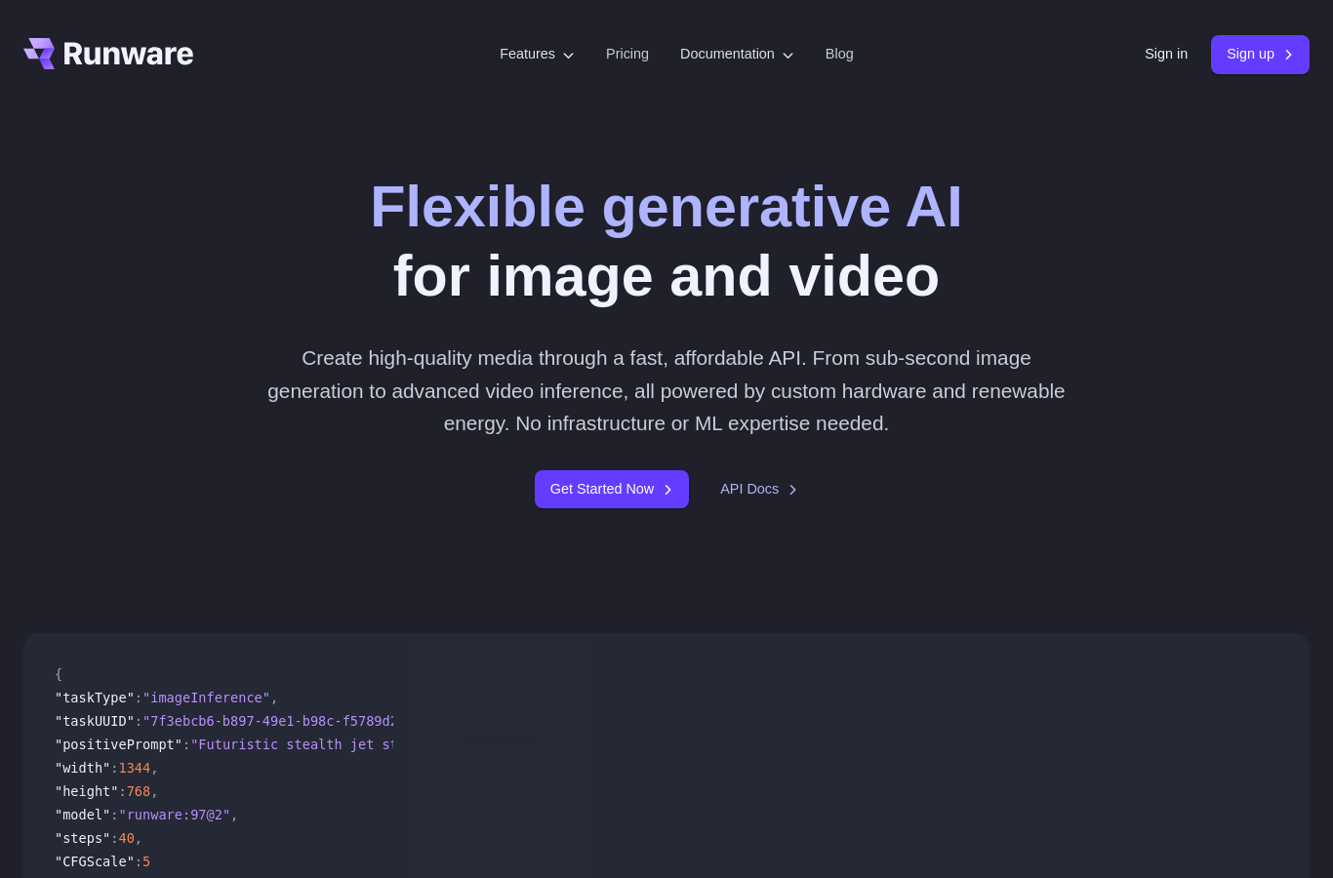
click at [621, 59] on link "Pricing" at bounding box center [627, 54] width 43 height 22
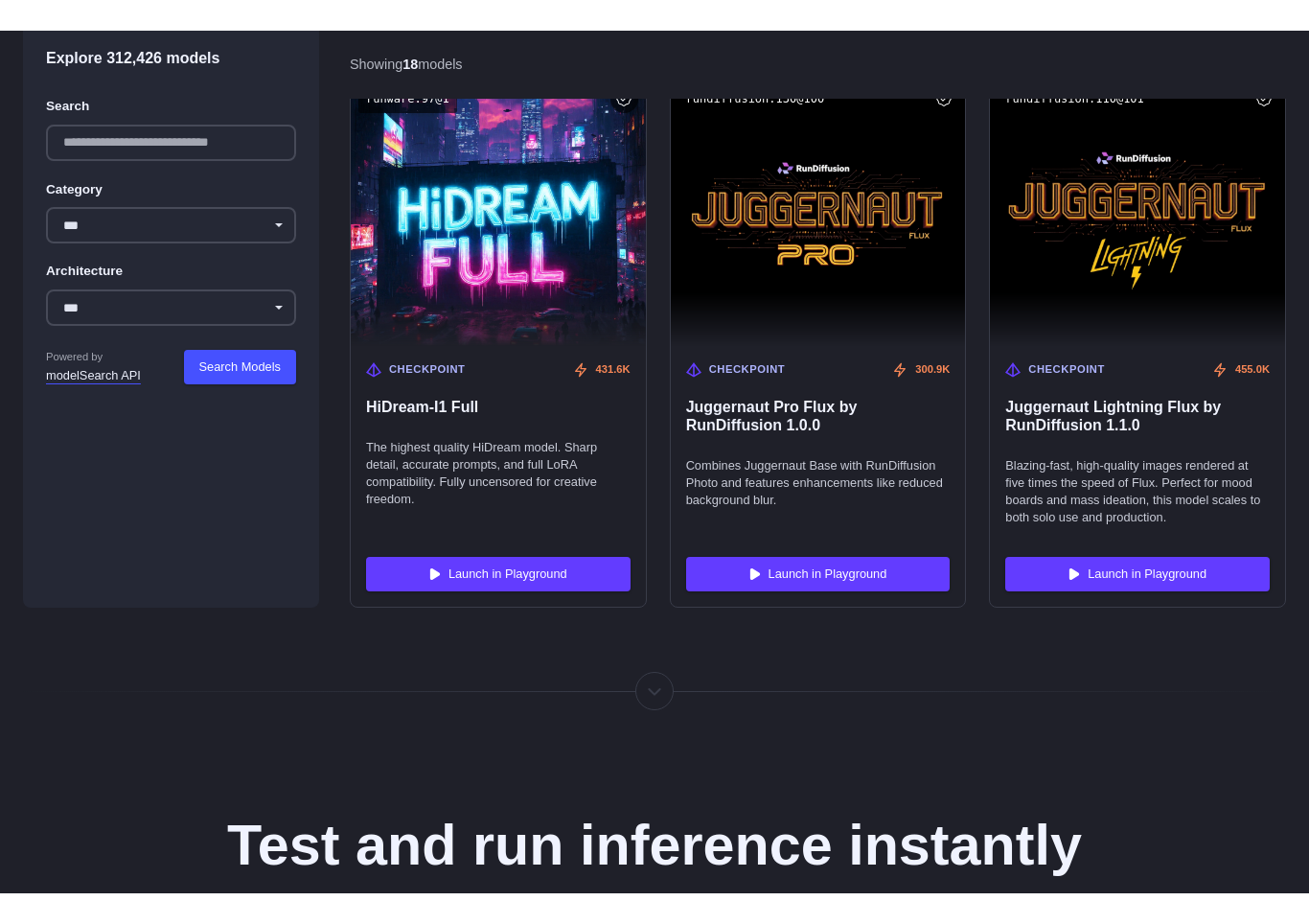
scroll to position [3378, 0]
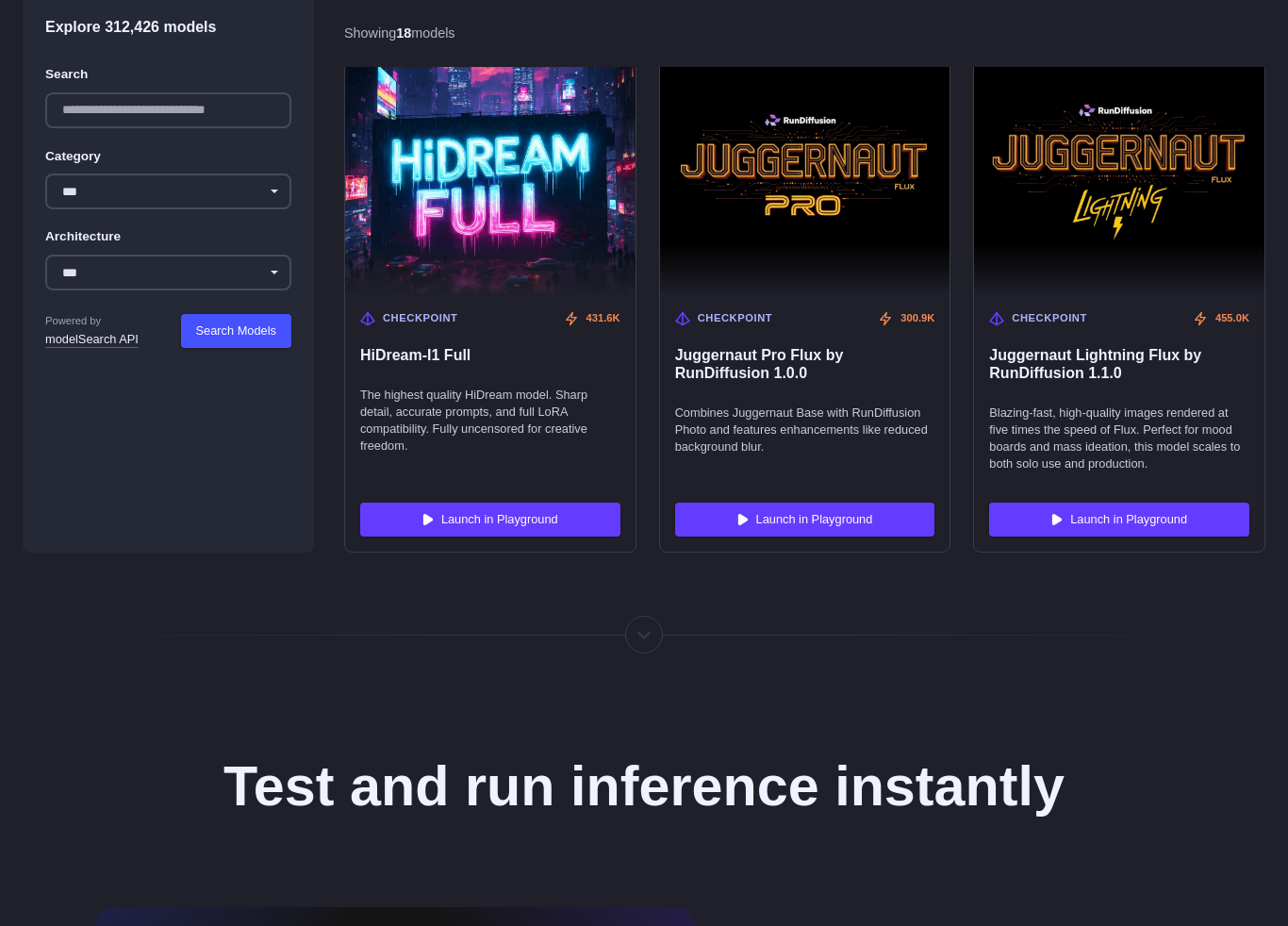
click at [644, 635] on div at bounding box center [644, 635] width 2 height 0
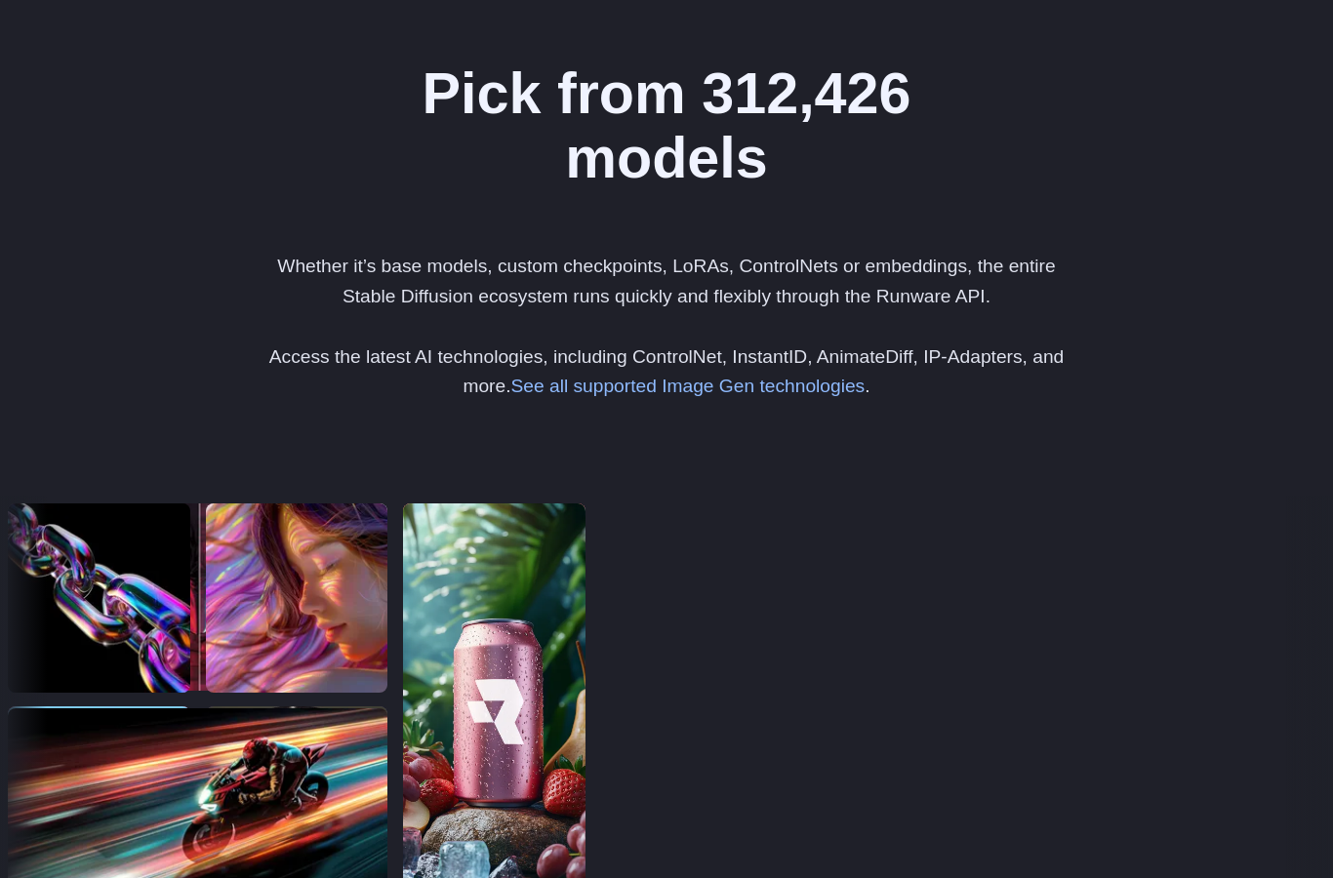
scroll to position [4899, 0]
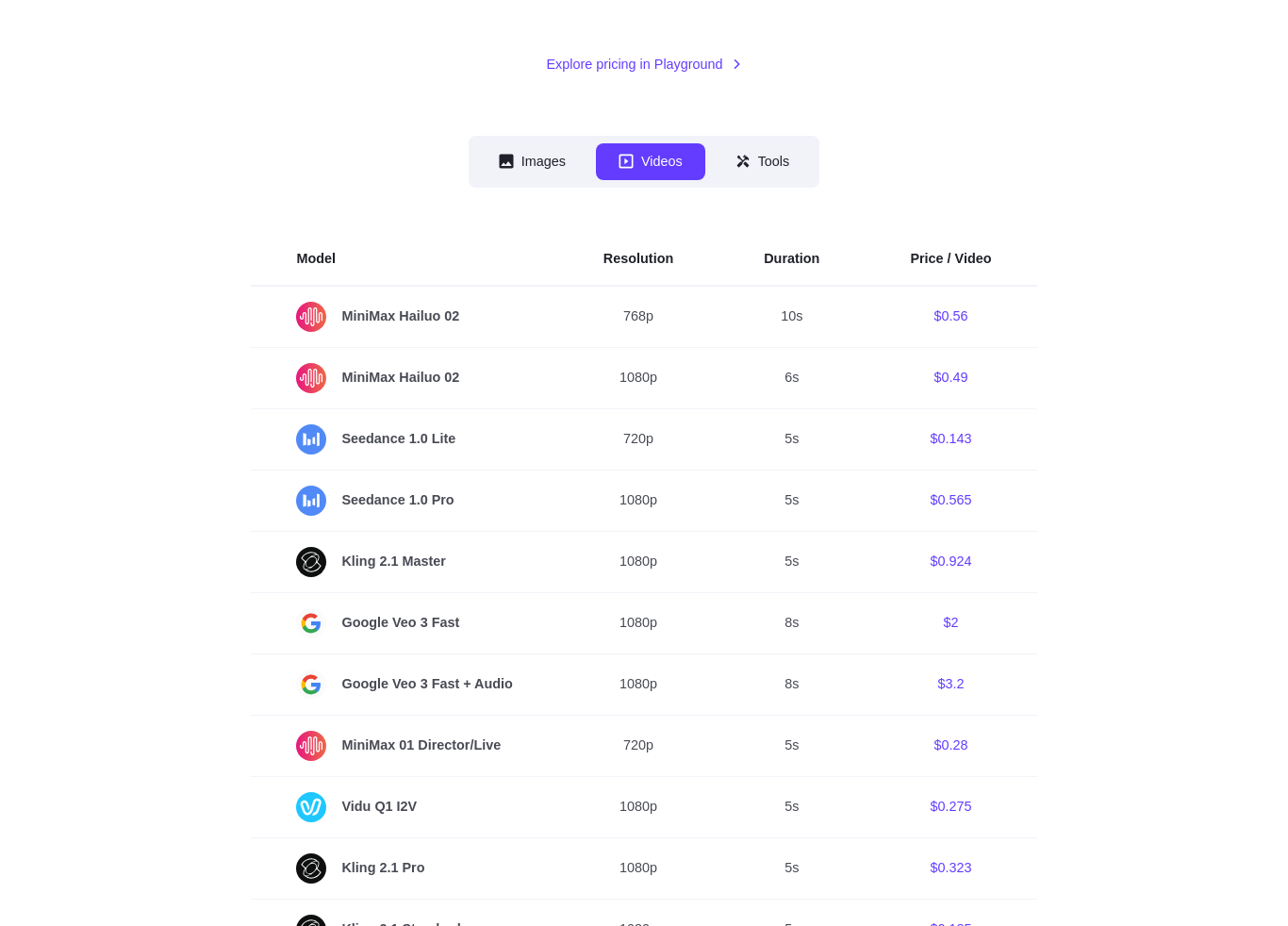
scroll to position [409, 0]
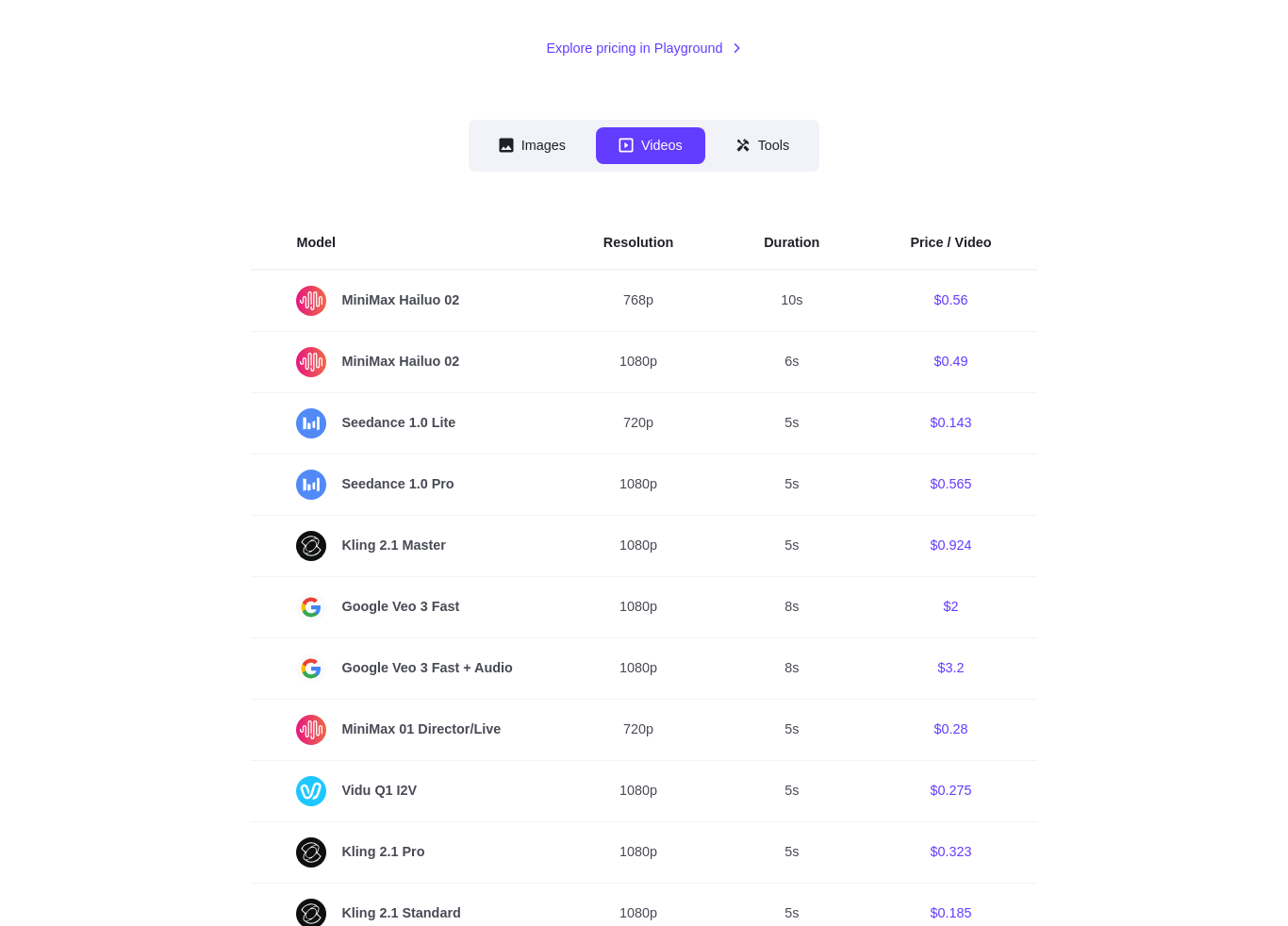
click at [529, 165] on button "Images" at bounding box center [532, 147] width 112 height 37
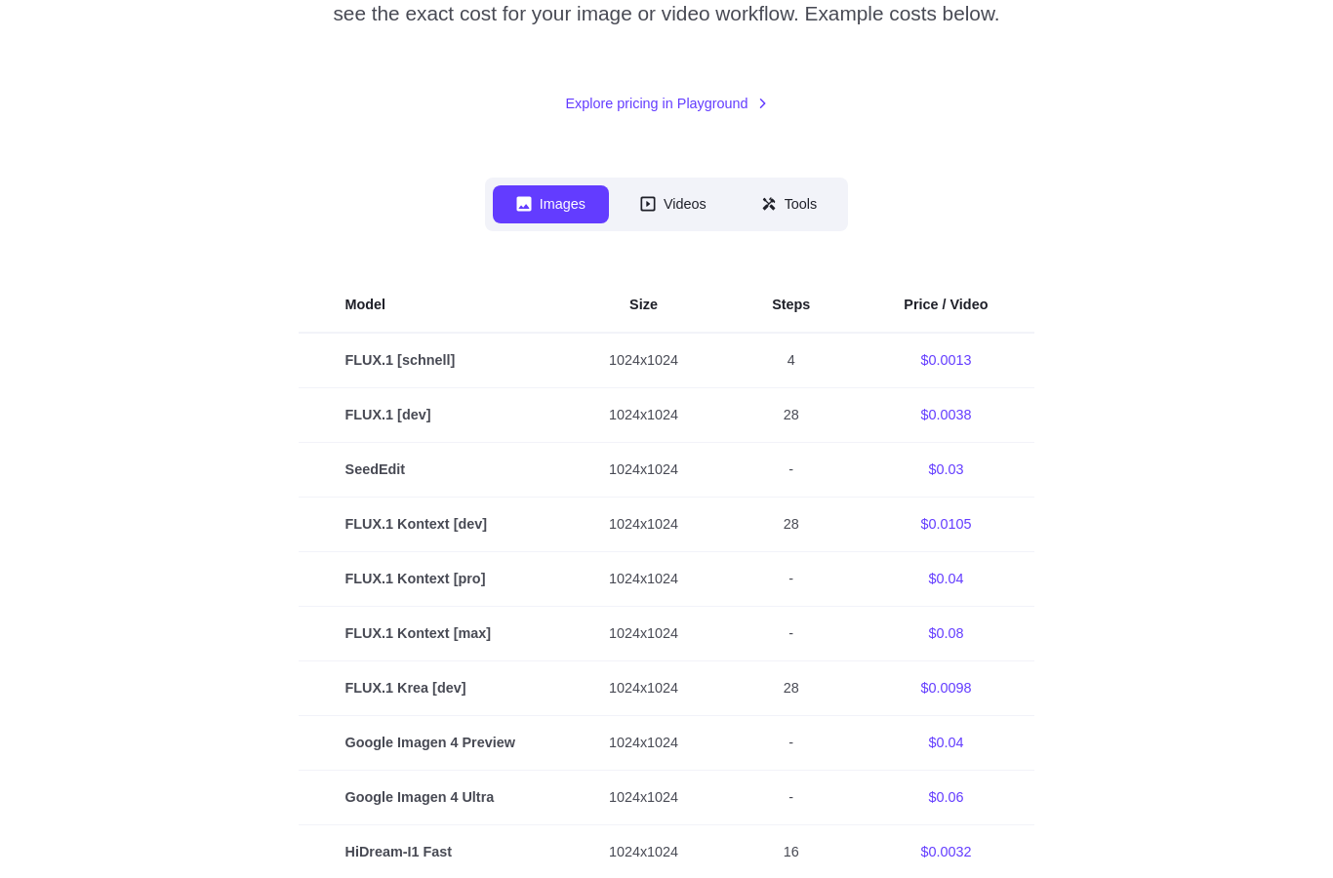
scroll to position [369, 0]
click at [801, 224] on button "Tools" at bounding box center [789, 205] width 103 height 38
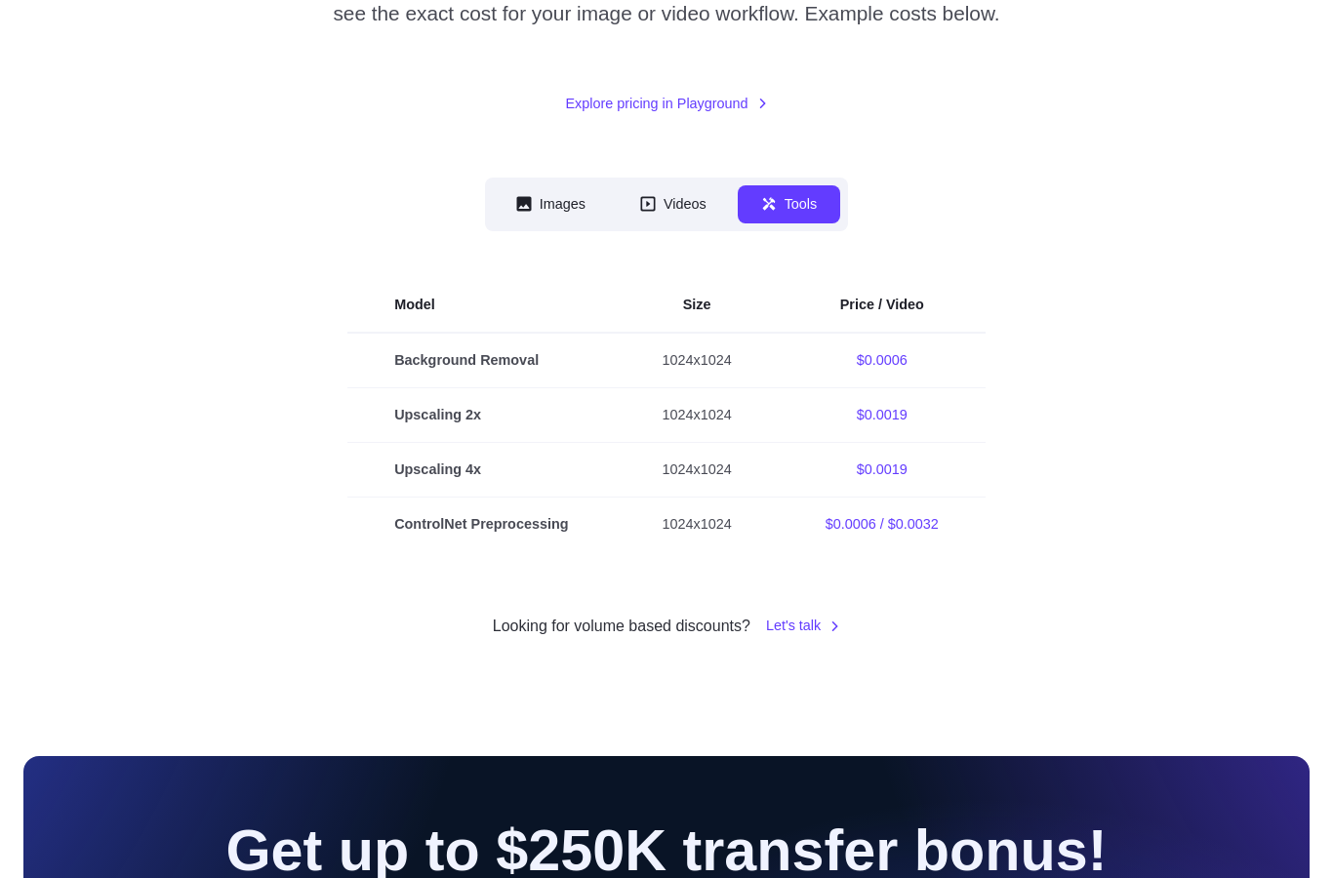
scroll to position [284, 0]
